Goal: Transaction & Acquisition: Purchase product/service

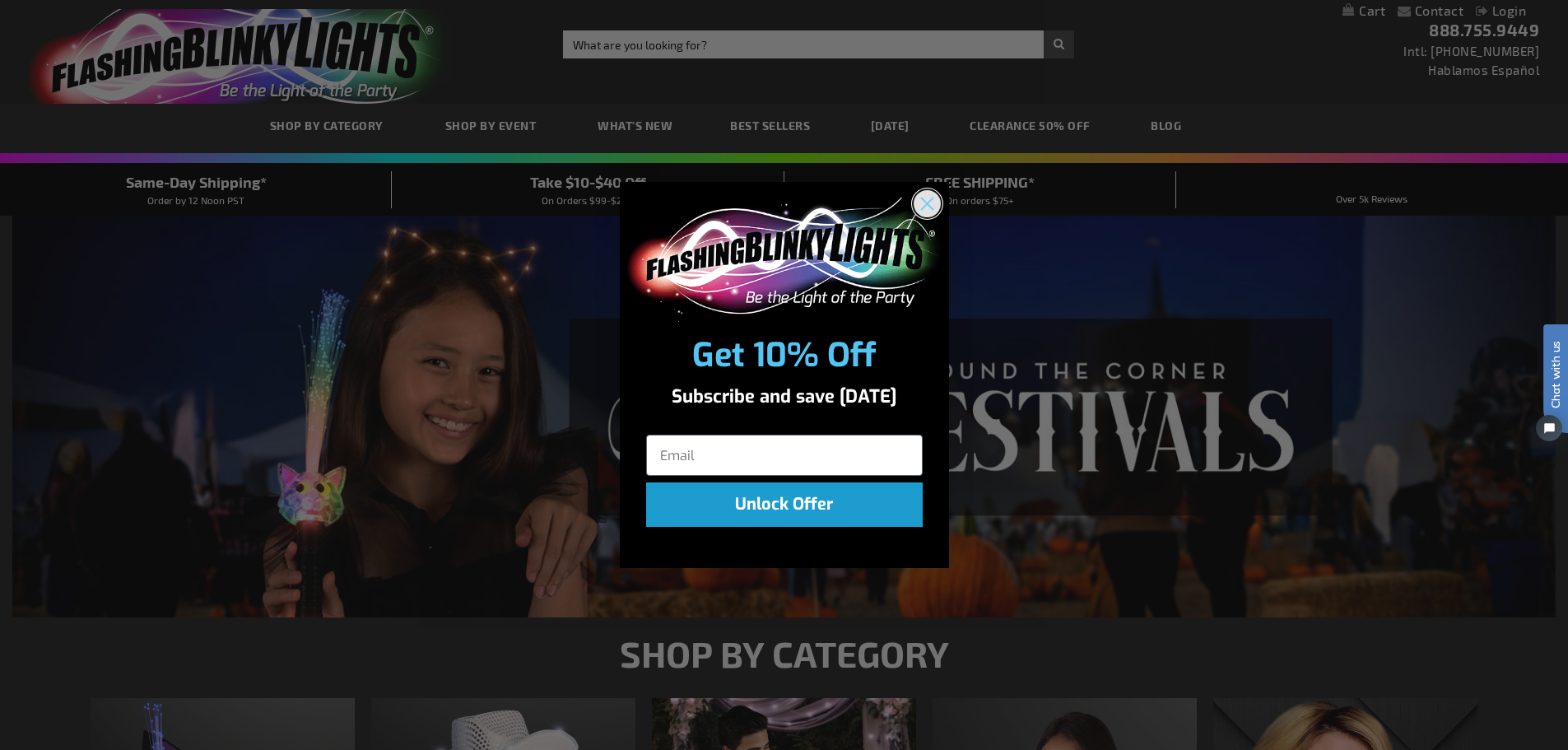
click at [931, 207] on circle "Close dialog" at bounding box center [926, 204] width 28 height 28
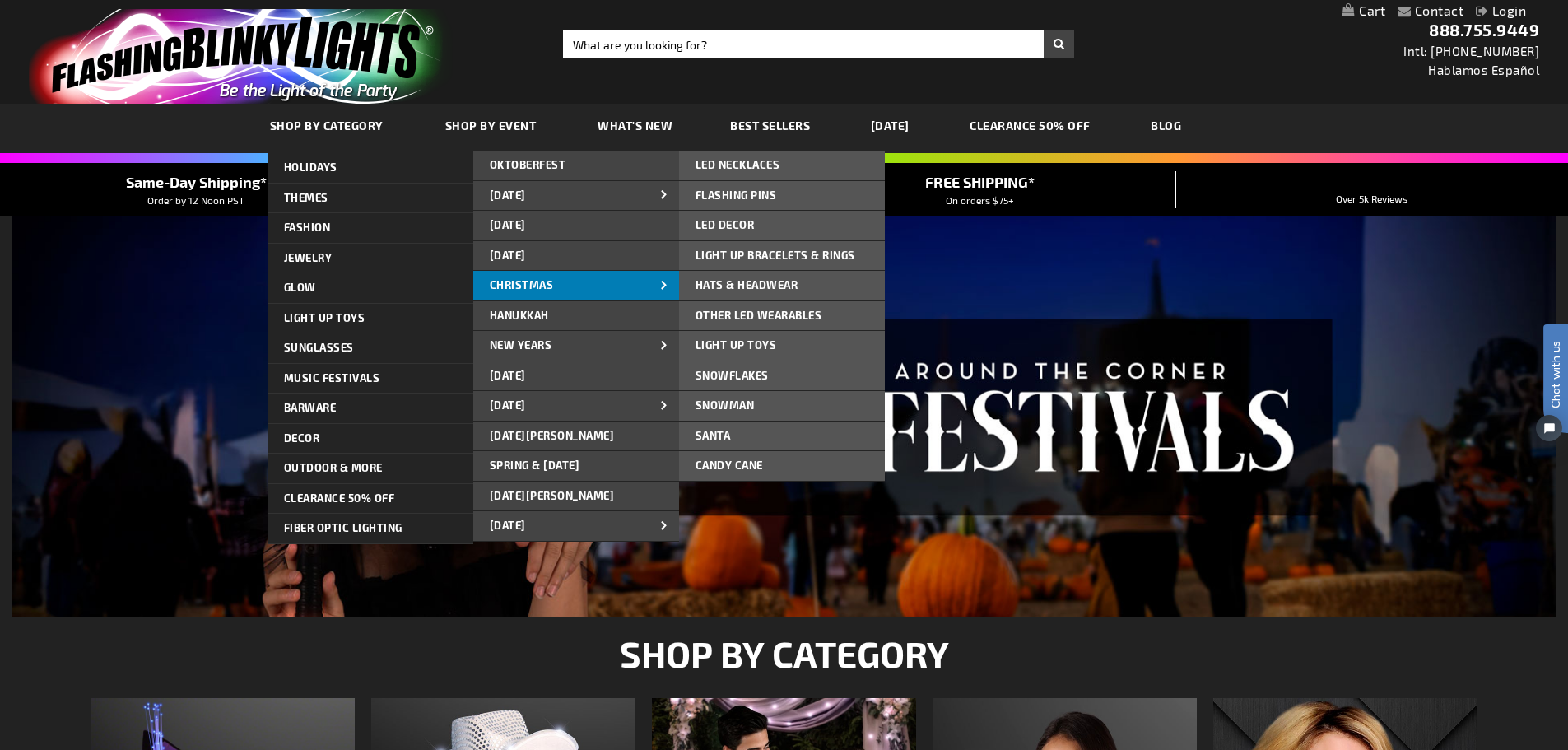
click at [531, 284] on span "CHRISTMAS" at bounding box center [521, 285] width 64 height 13
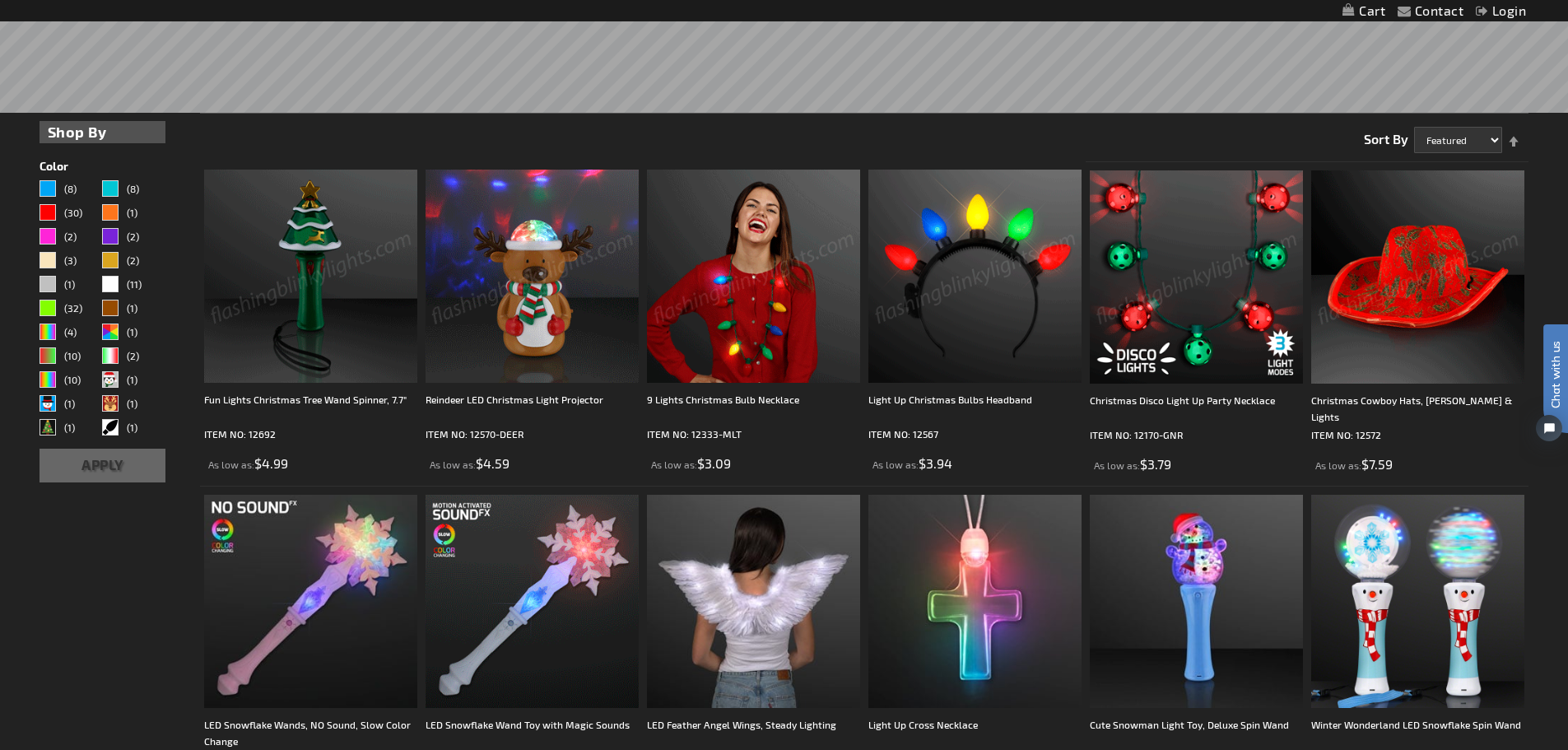
scroll to position [494, 0]
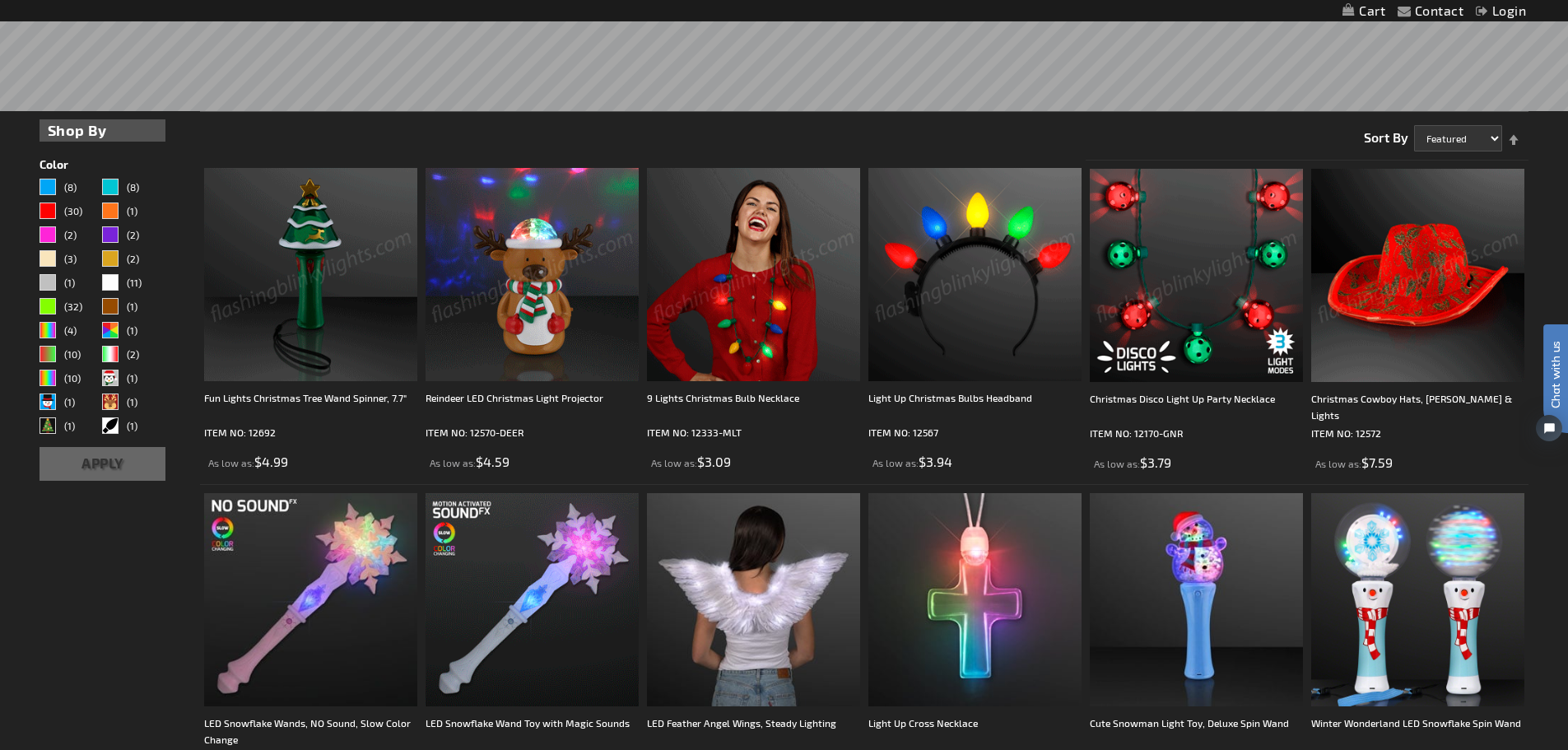
click at [1397, 268] on img at bounding box center [1418, 275] width 213 height 213
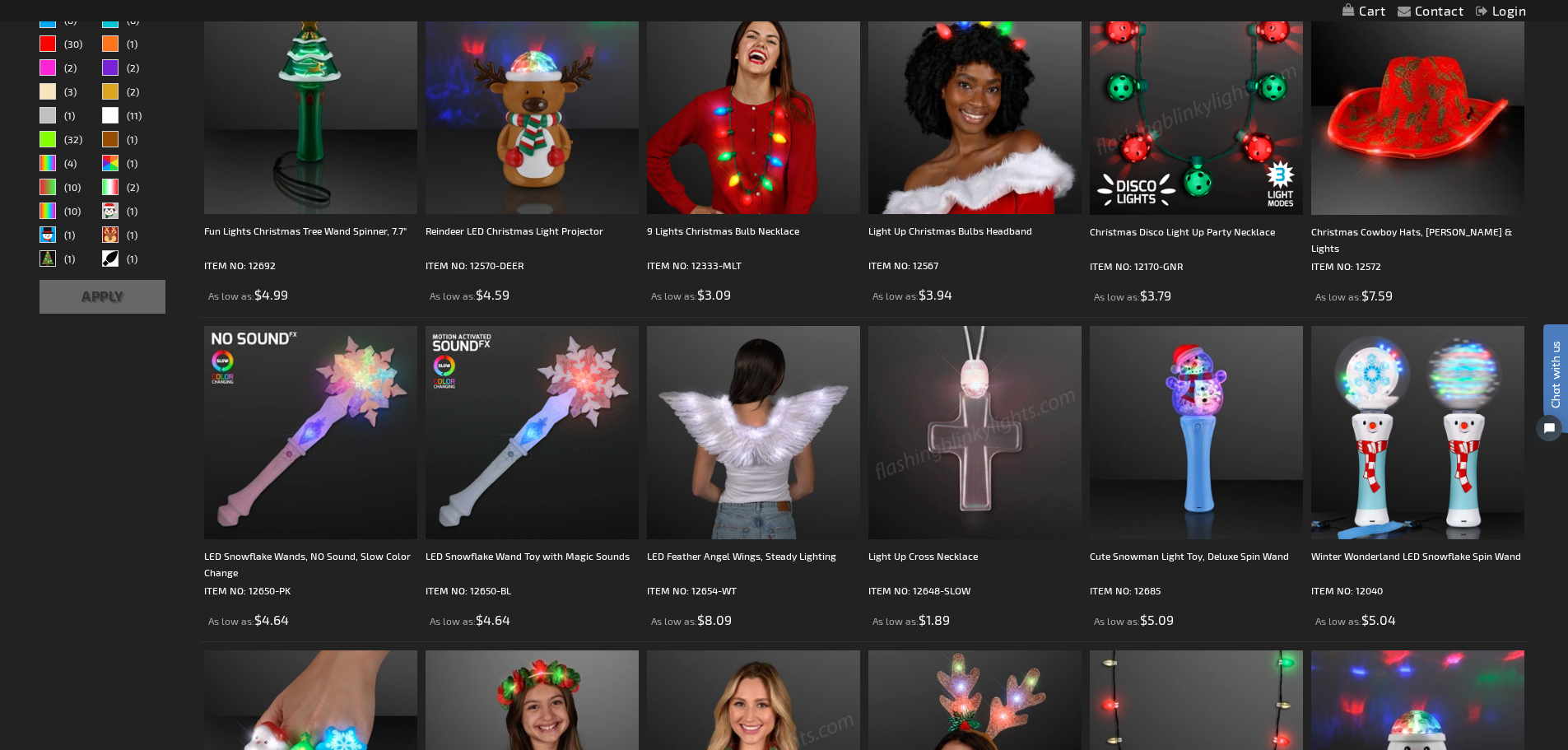
scroll to position [908, 0]
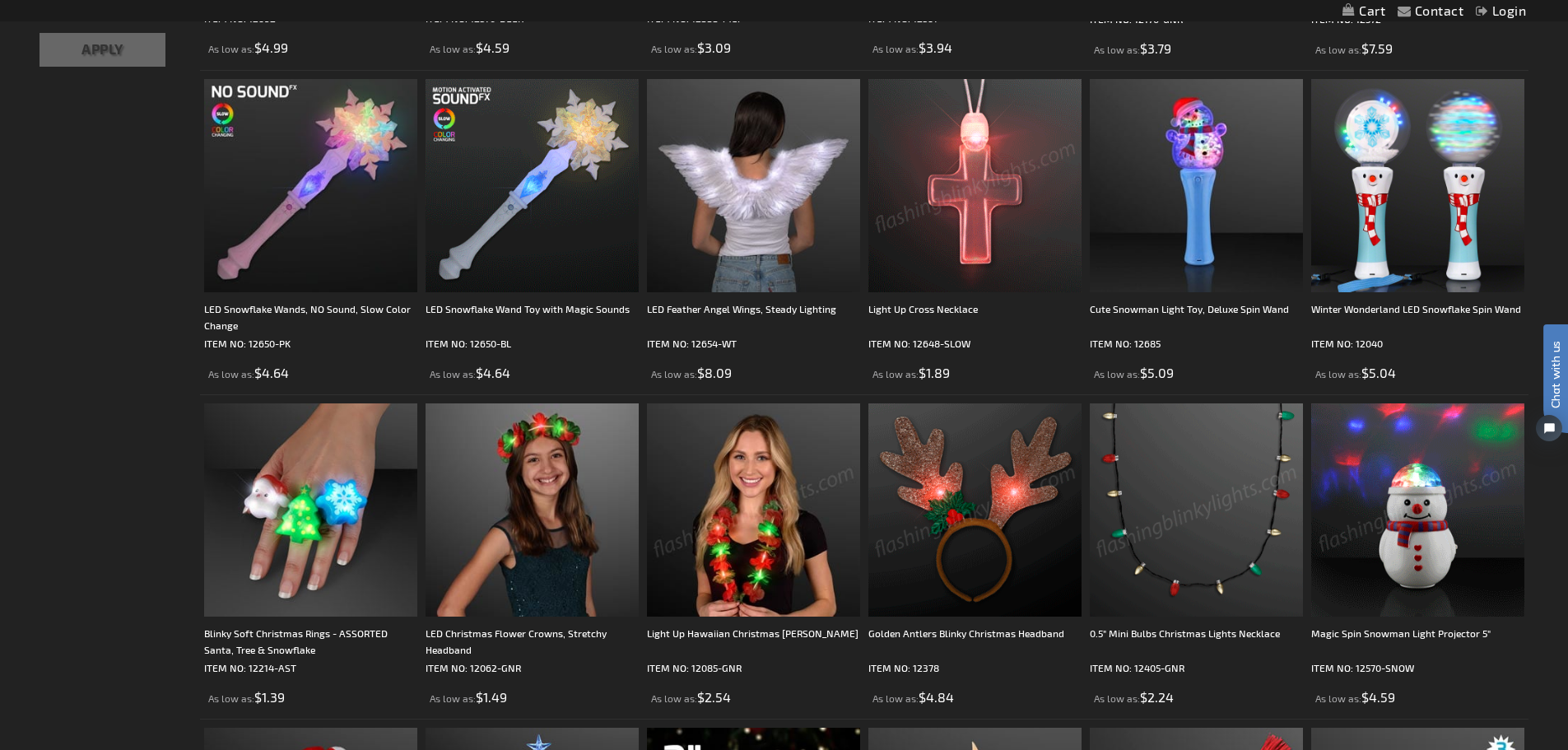
click at [1421, 526] on img at bounding box center [1418, 510] width 213 height 213
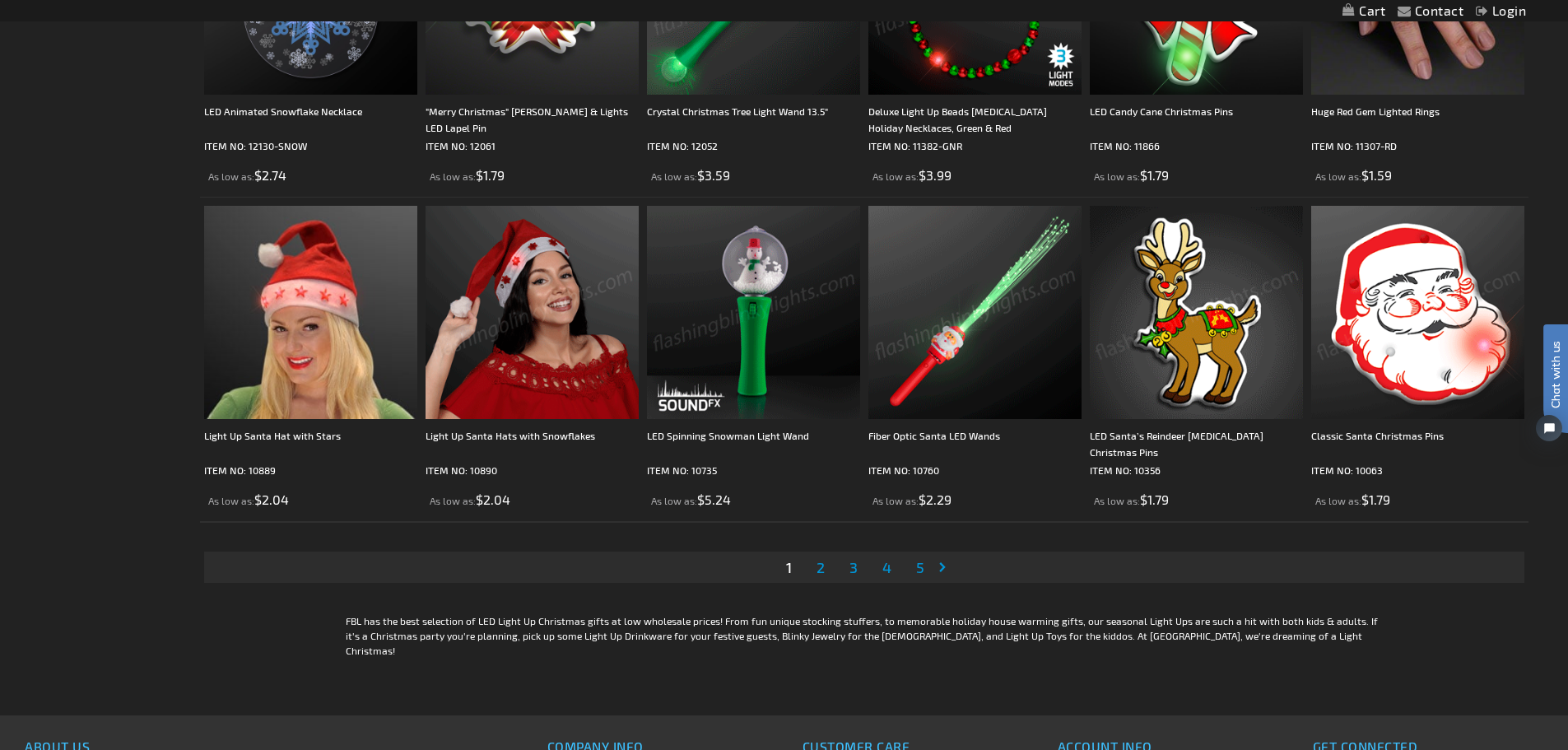
scroll to position [3377, 0]
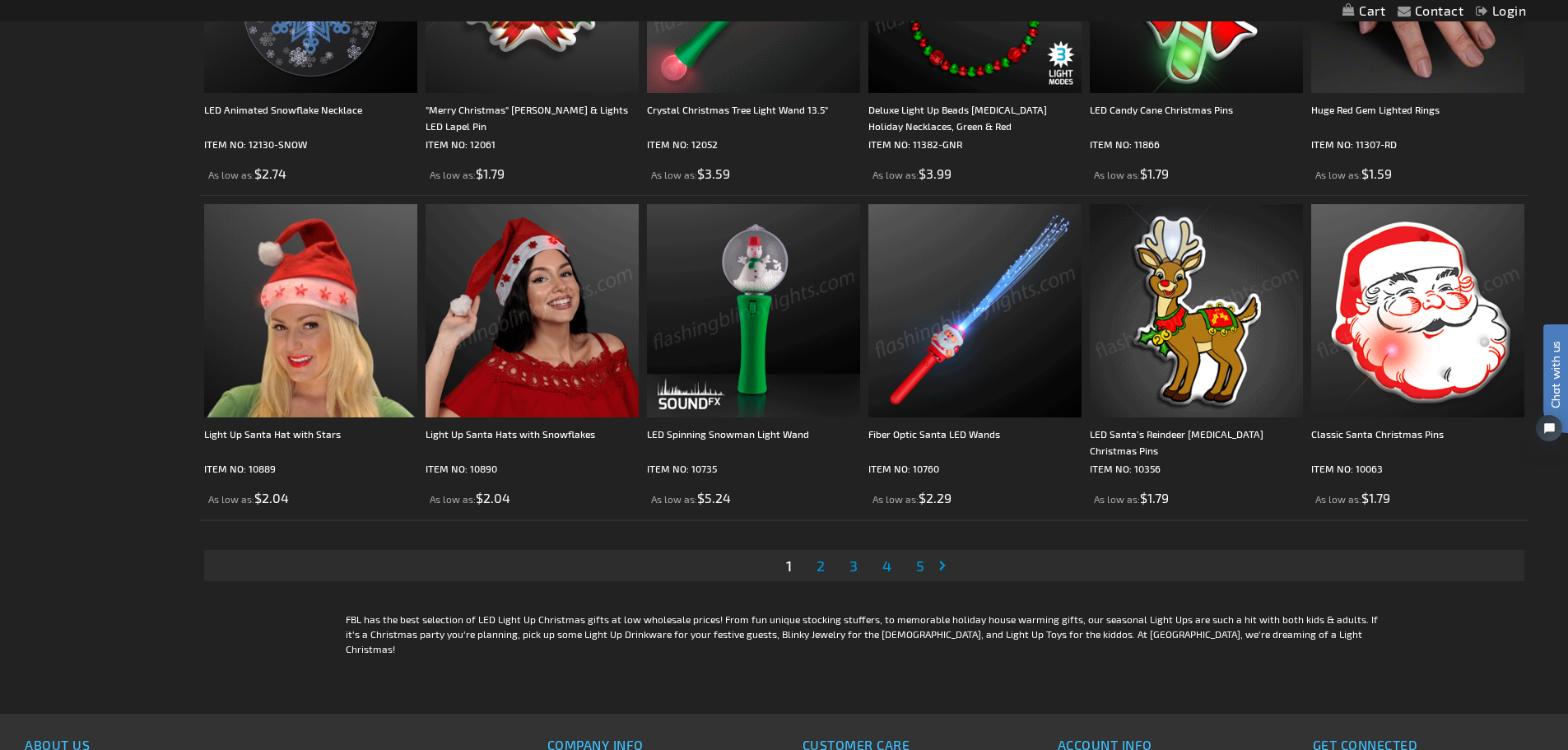
click at [821, 567] on span "2" at bounding box center [820, 565] width 9 height 18
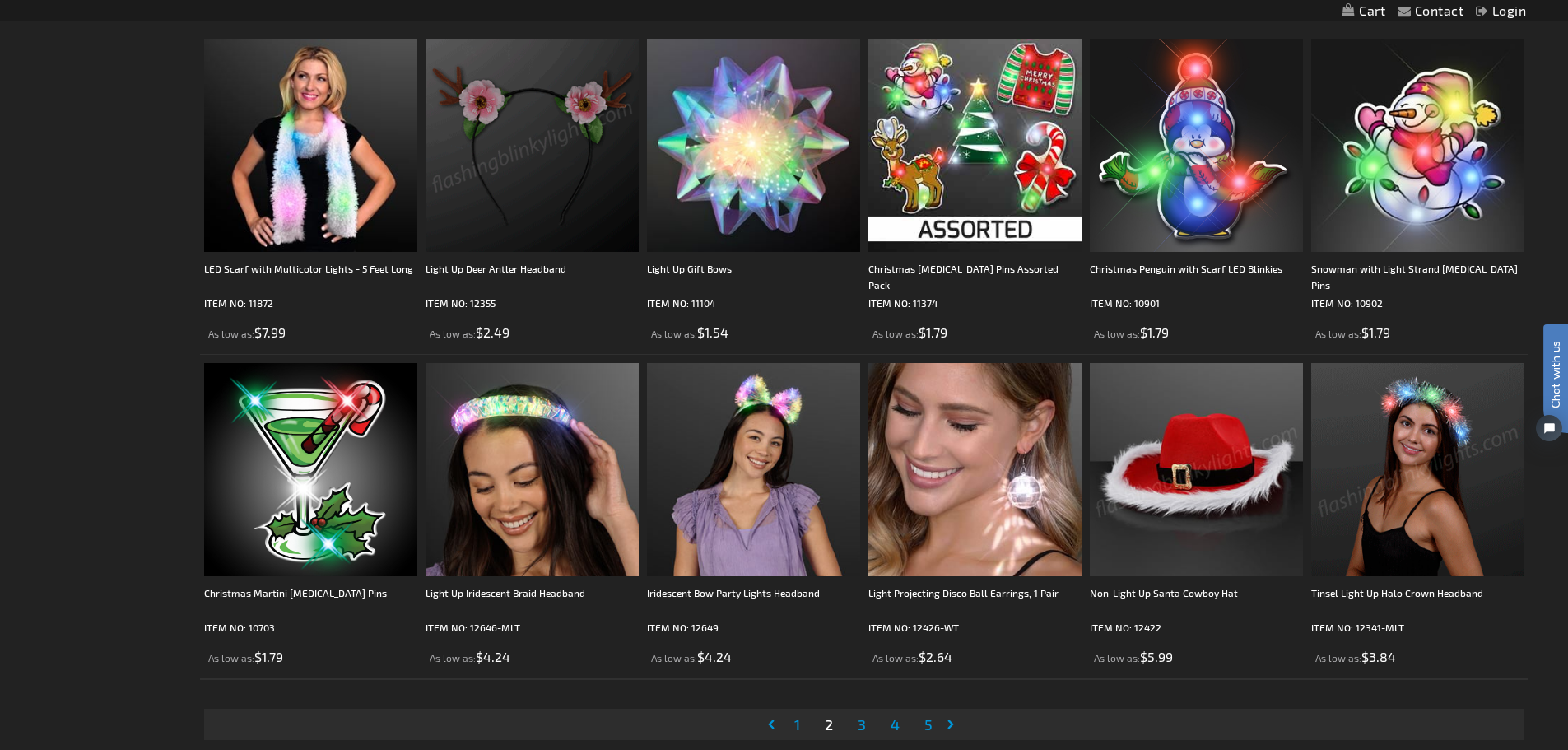
scroll to position [3375, 0]
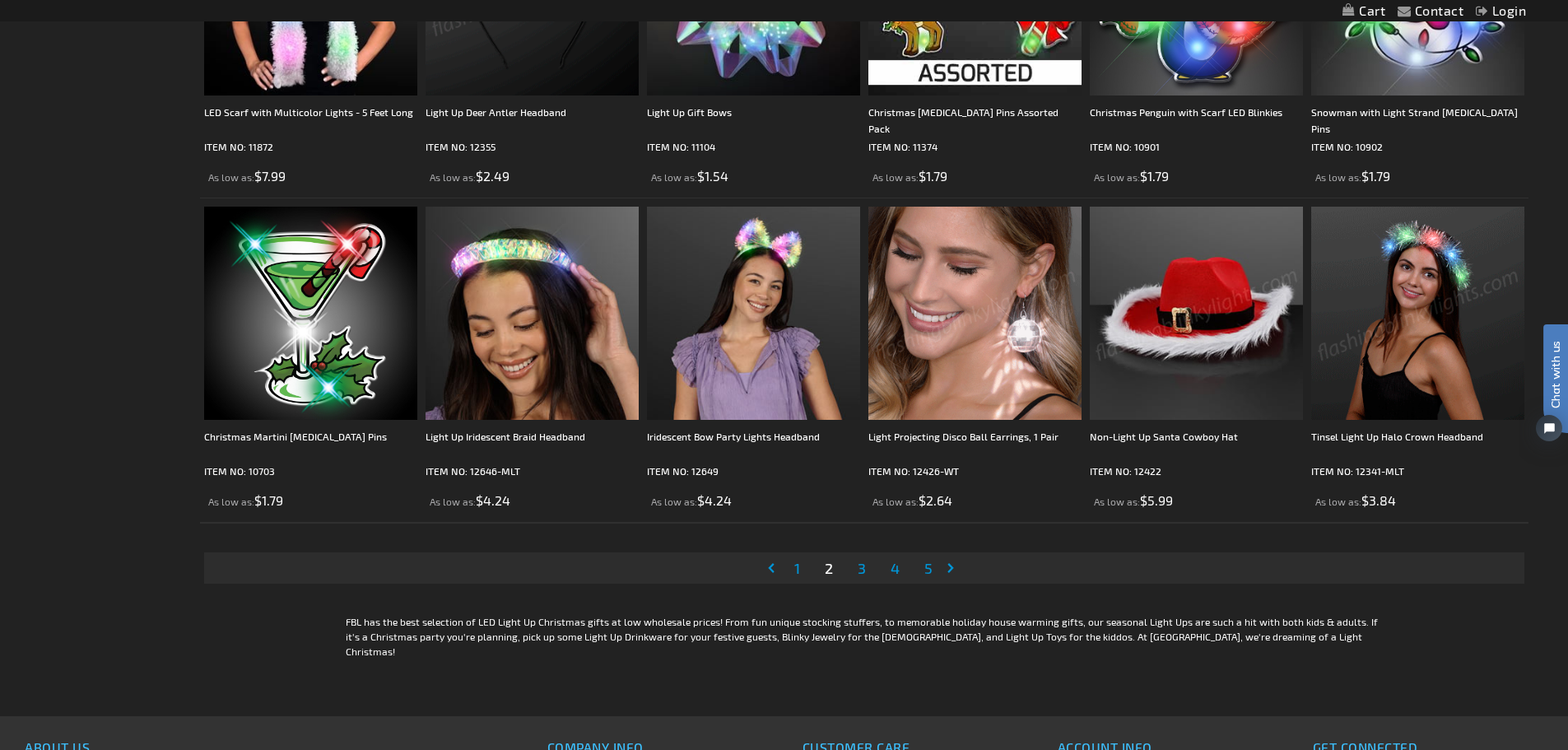
click at [861, 568] on span "3" at bounding box center [861, 567] width 9 height 18
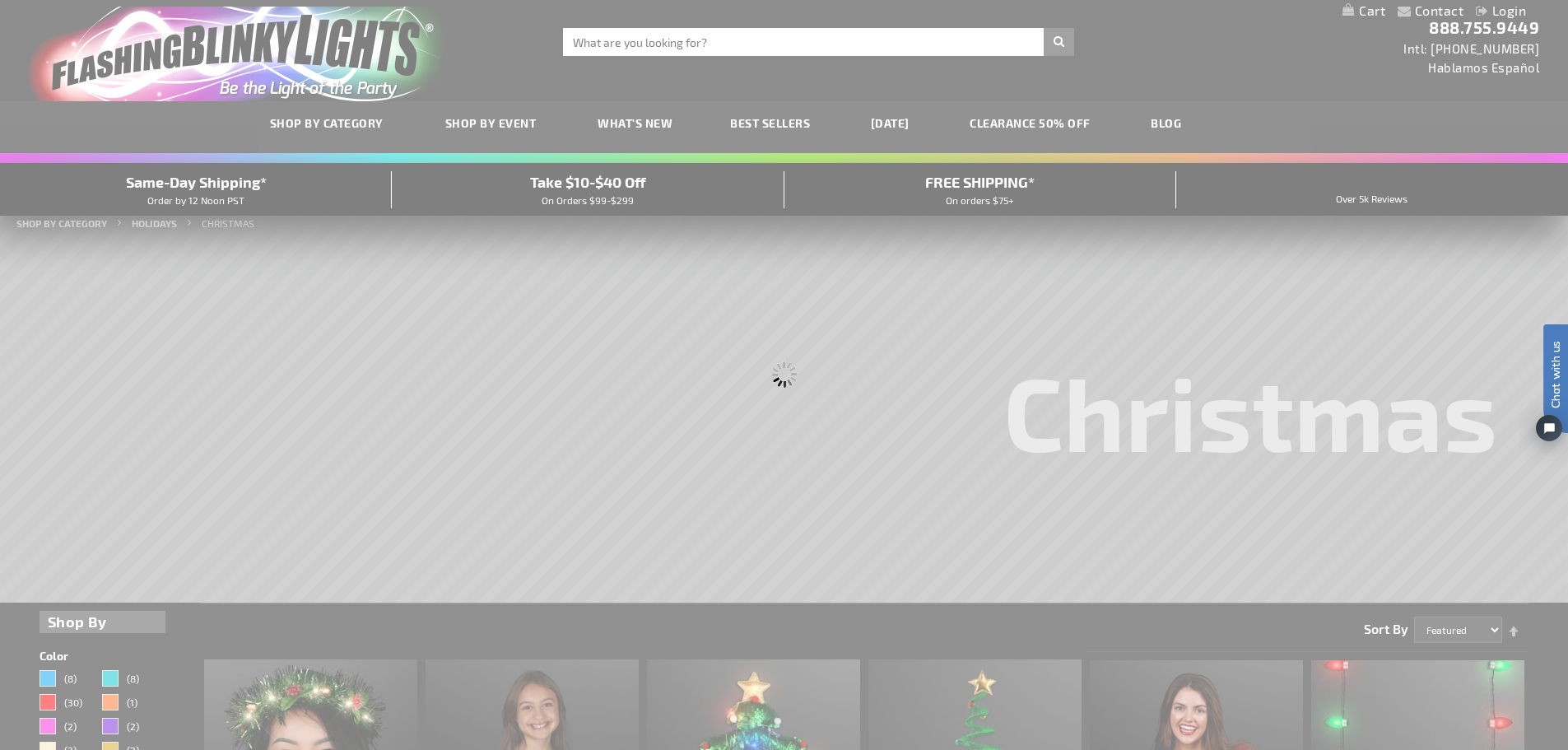
scroll to position [0, 0]
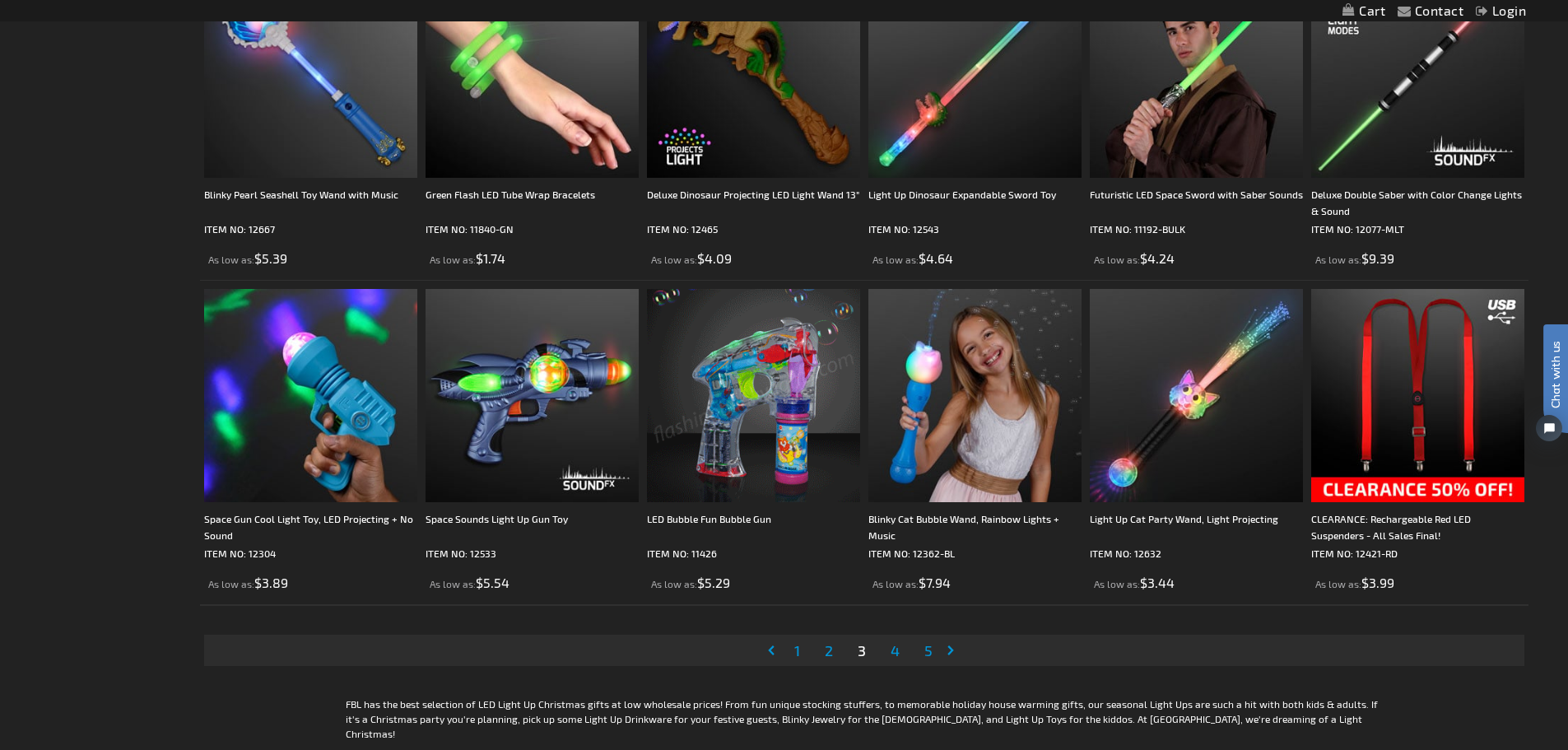
scroll to position [3457, 0]
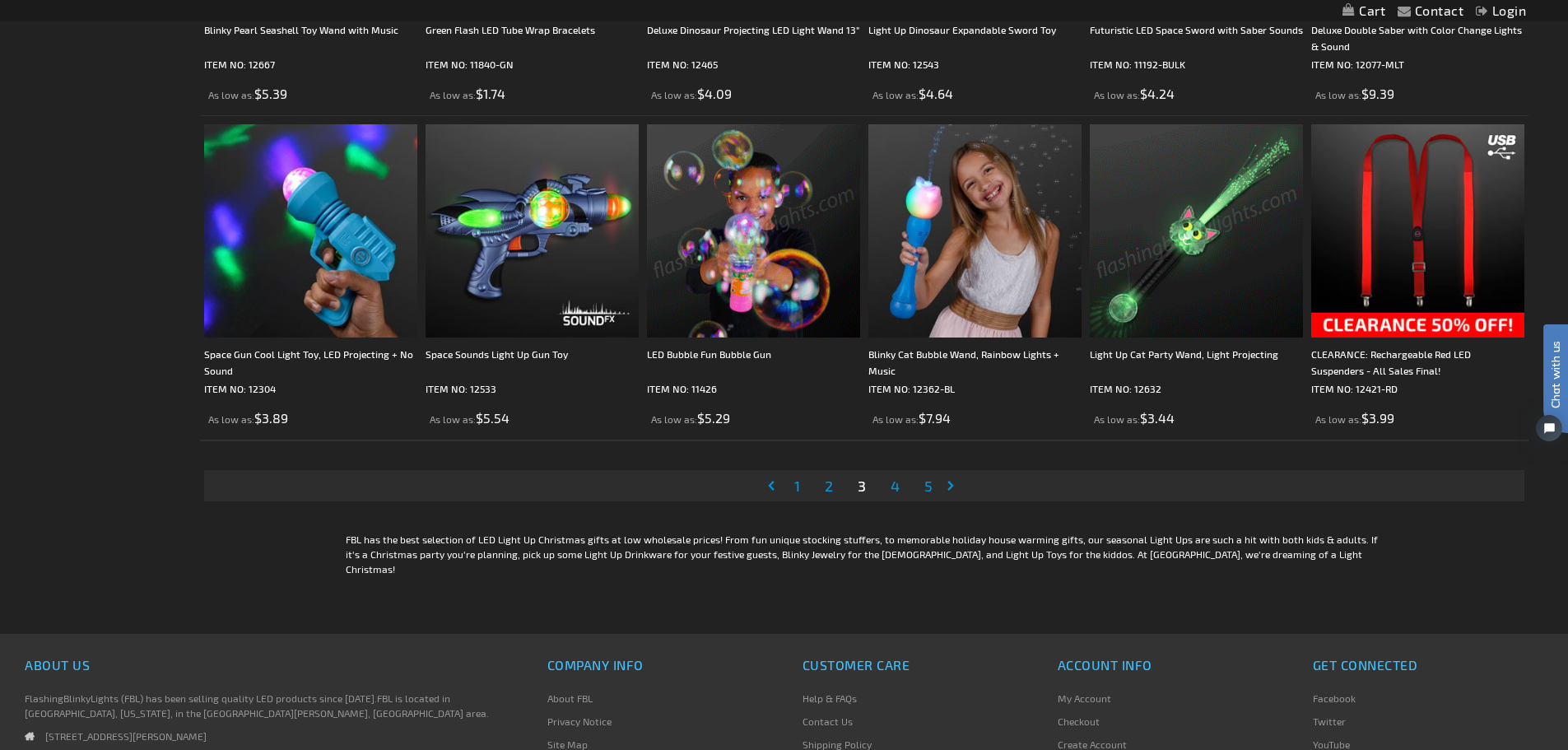
click at [893, 482] on span "4" at bounding box center [895, 485] width 10 height 18
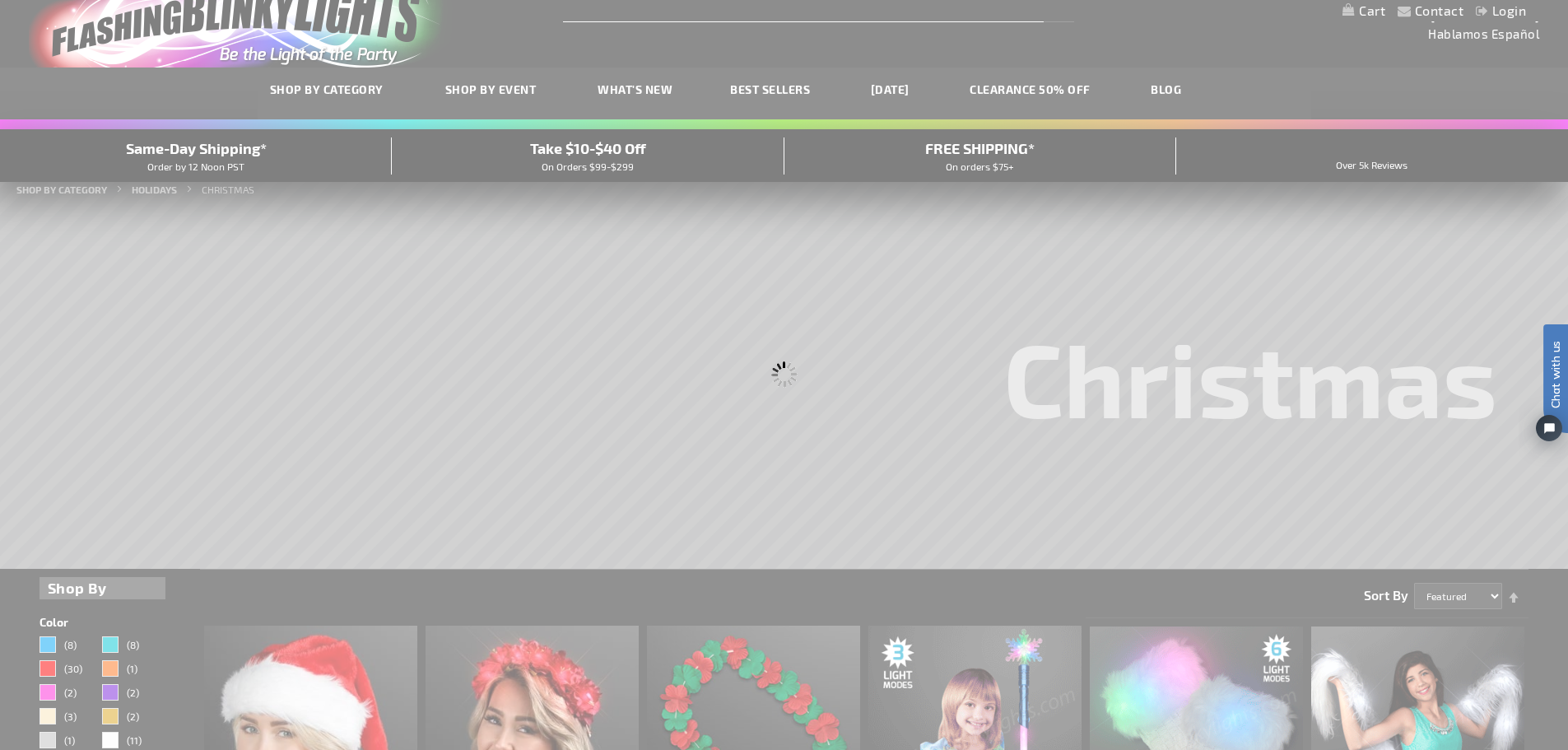
scroll to position [4, 0]
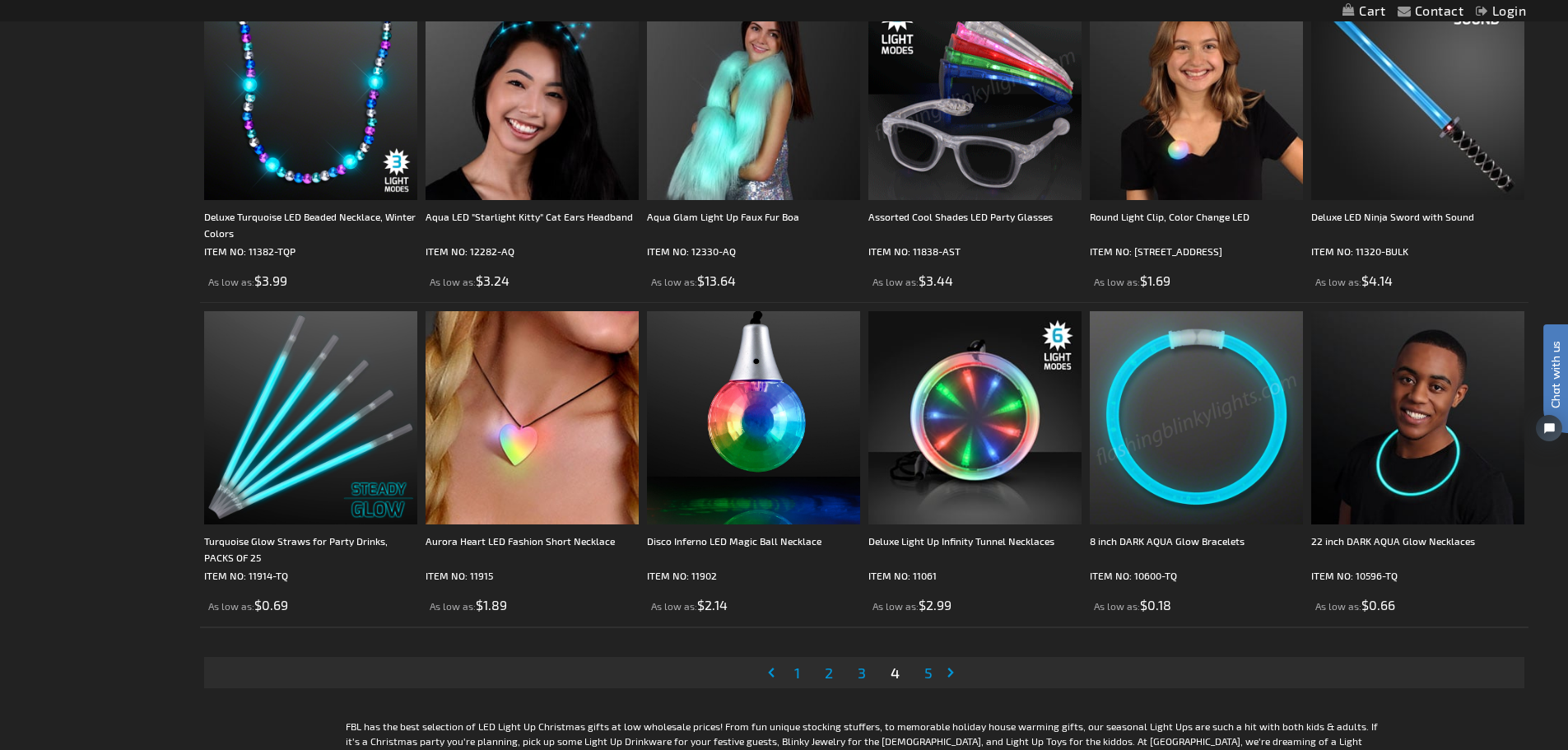
scroll to position [3292, 0]
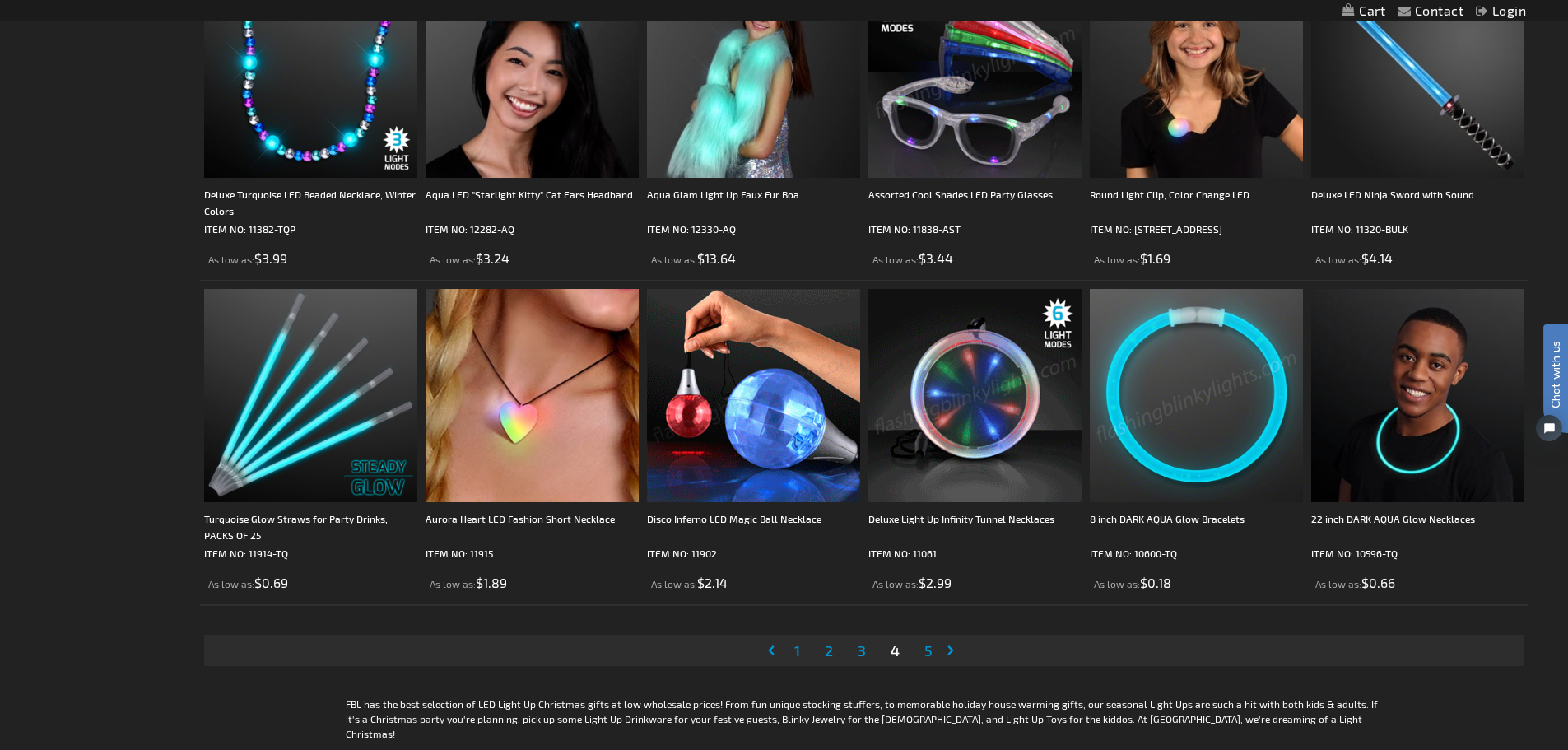
click at [926, 647] on span "5" at bounding box center [928, 650] width 9 height 18
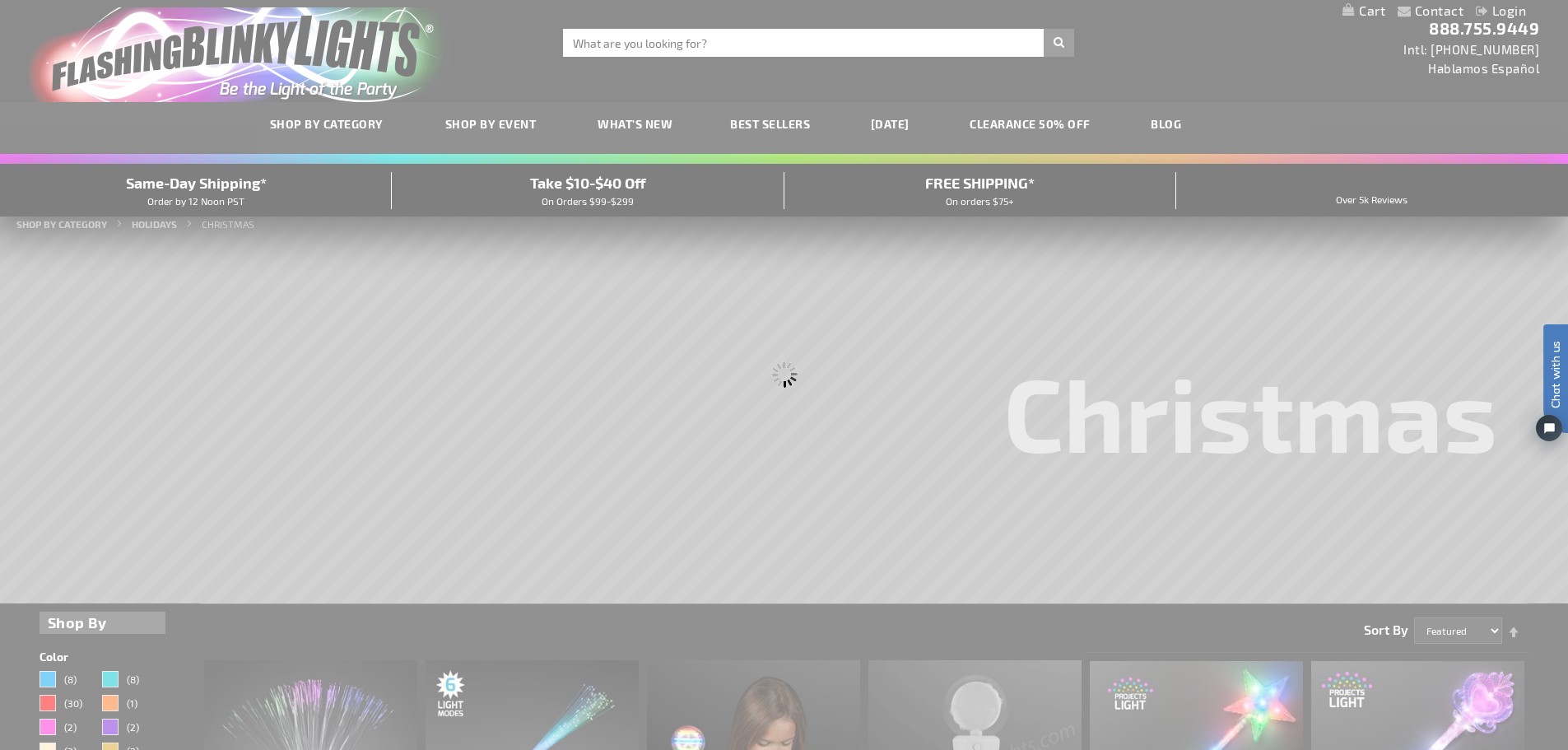
scroll to position [0, 0]
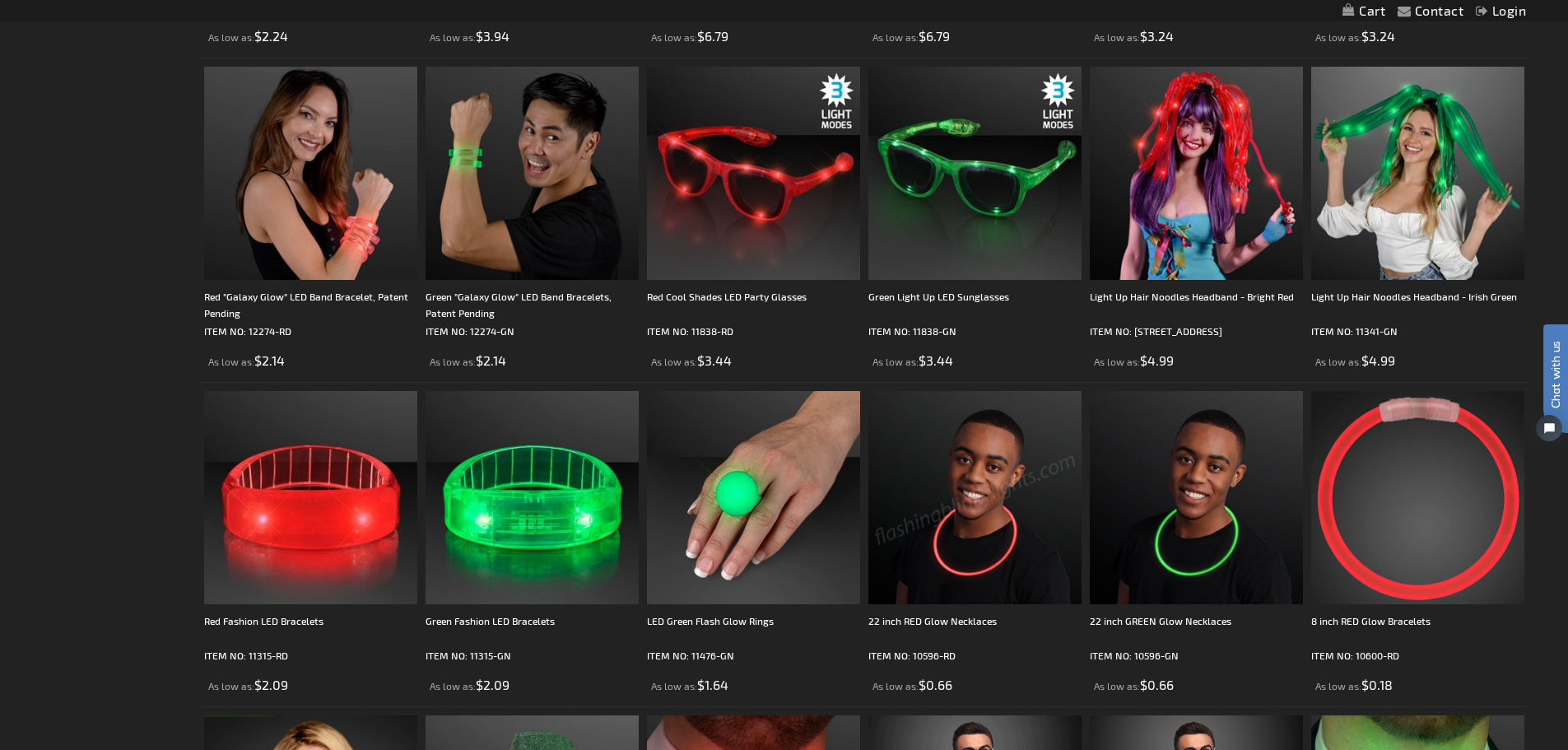
scroll to position [1482, 0]
